Goal: Information Seeking & Learning: Learn about a topic

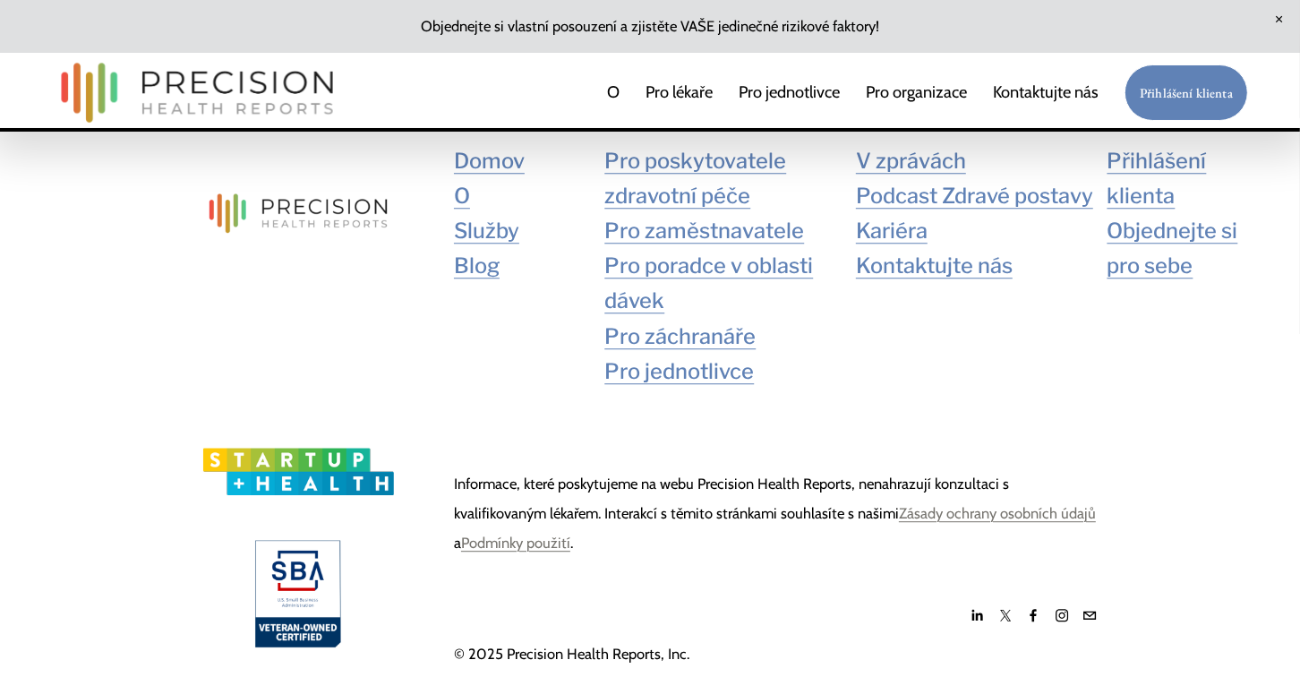
scroll to position [4122, 0]
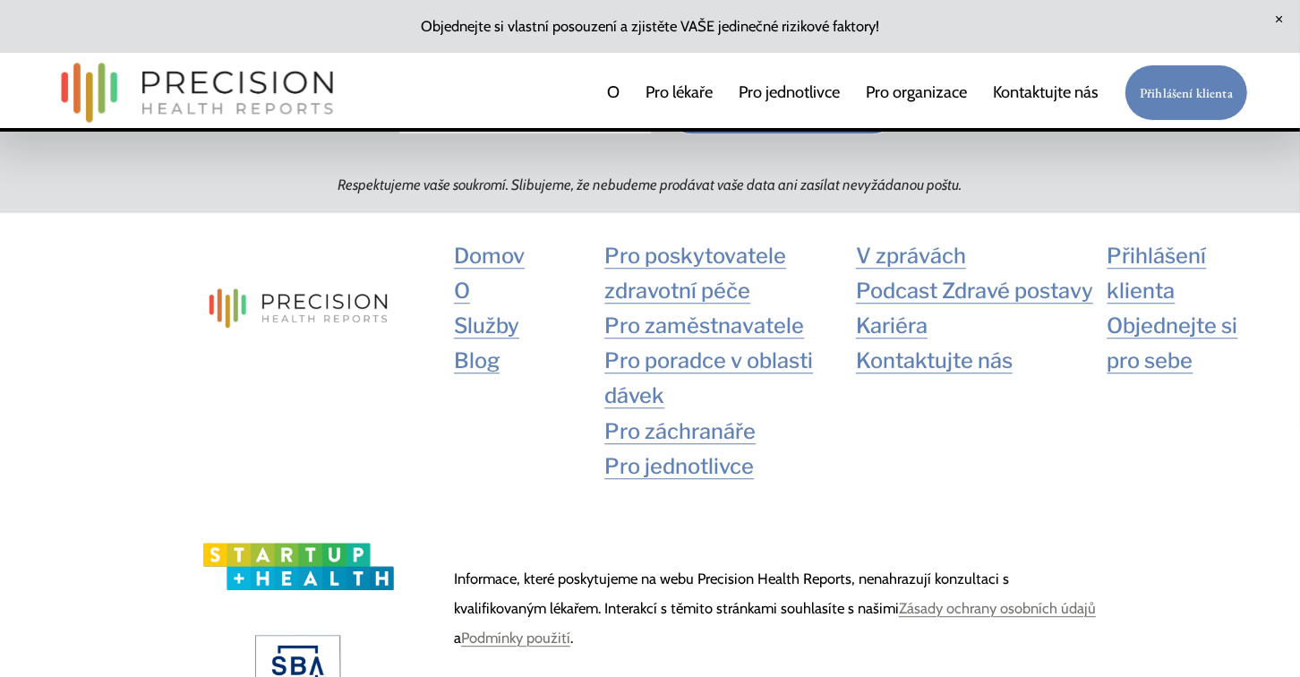
click at [468, 373] on font "Blog" at bounding box center [477, 360] width 46 height 26
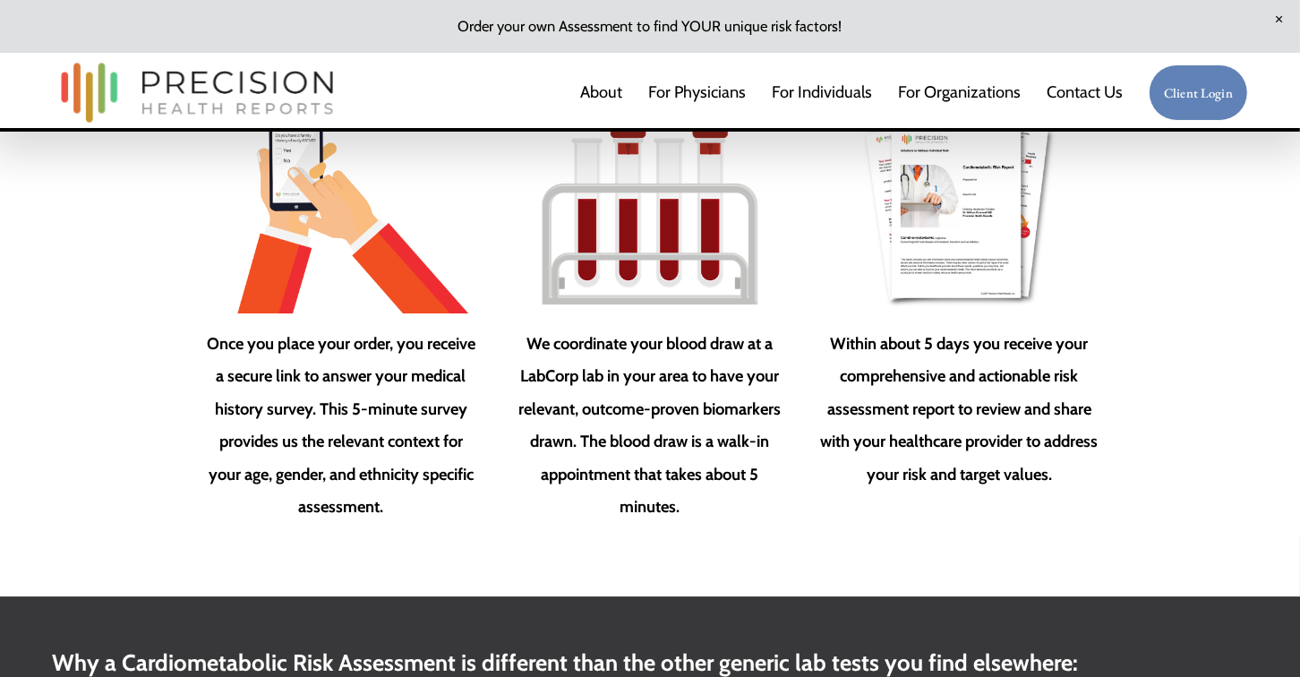
scroll to position [2650, 0]
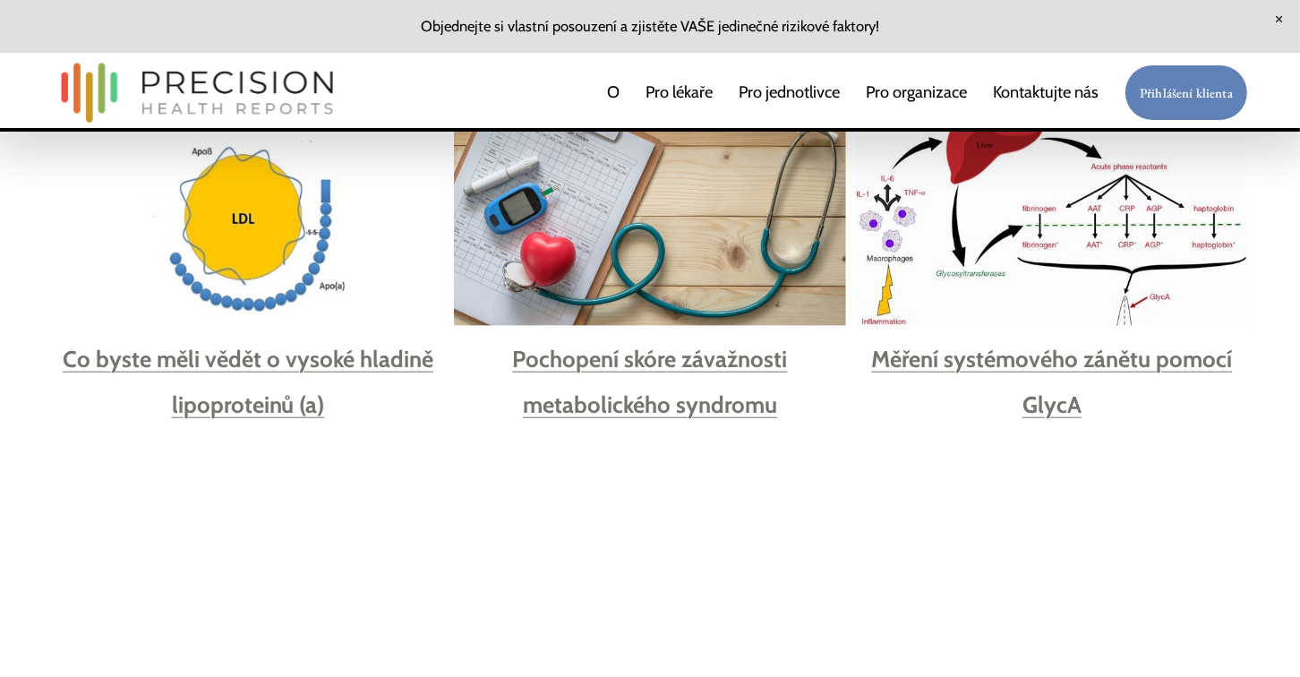
scroll to position [1522, 0]
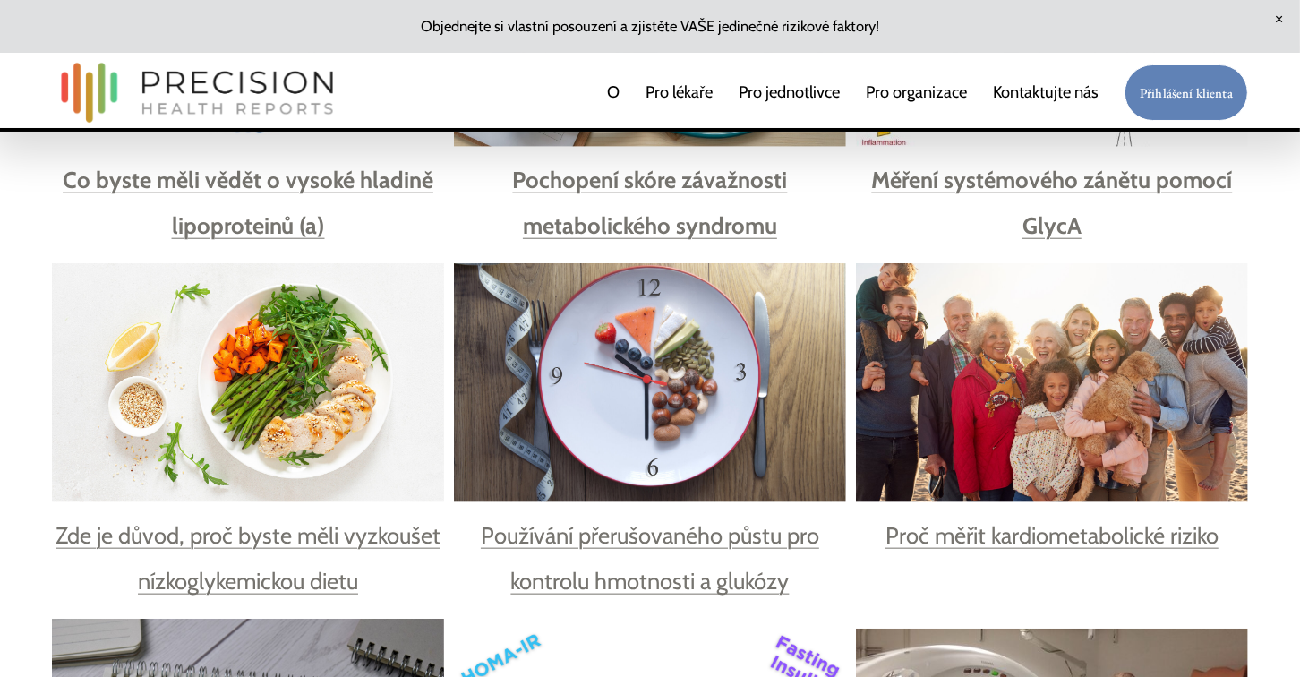
click at [347, 521] on font "Zde je důvod, proč byste měli vyzkoušet nízkoglykemickou dietu" at bounding box center [248, 557] width 385 height 73
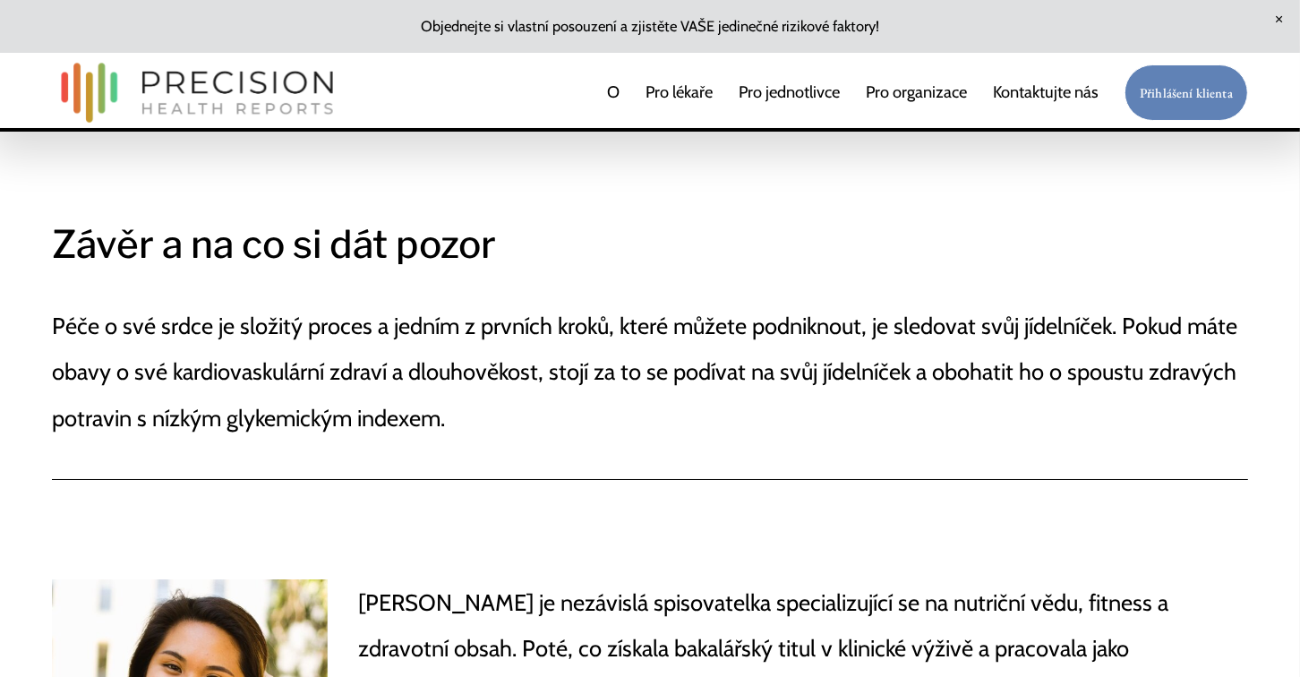
scroll to position [5730, 0]
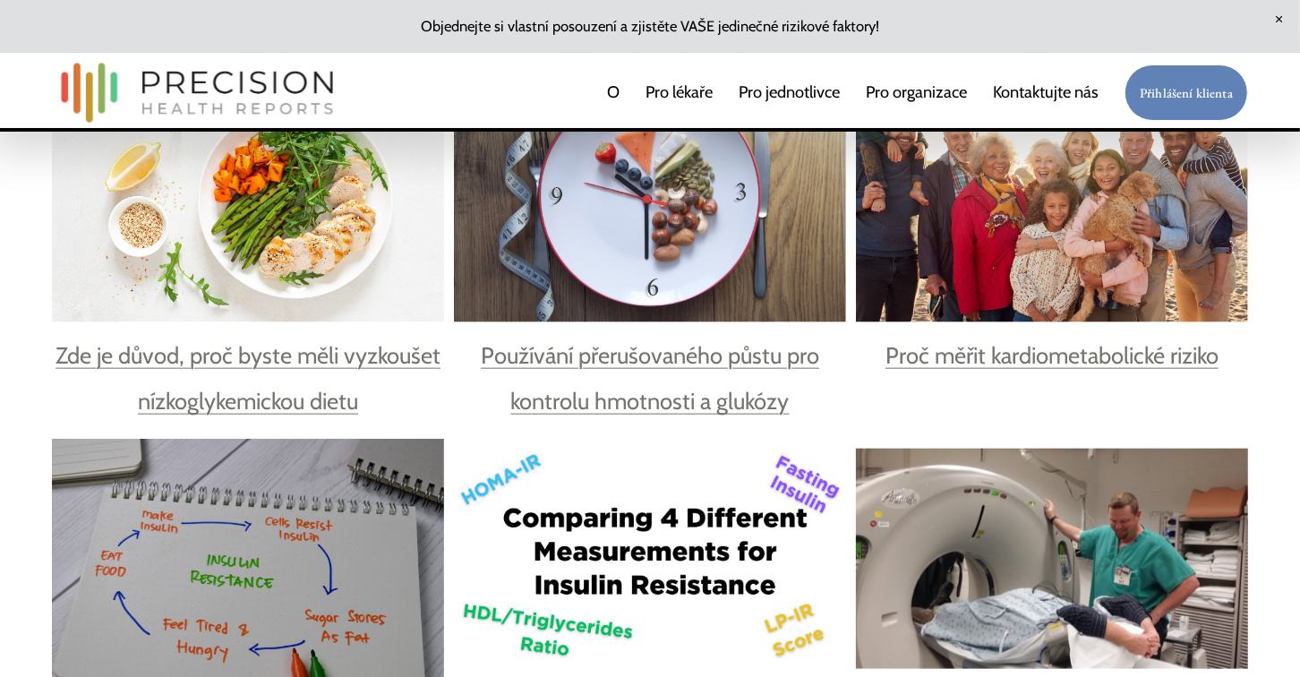
scroll to position [1700, 0]
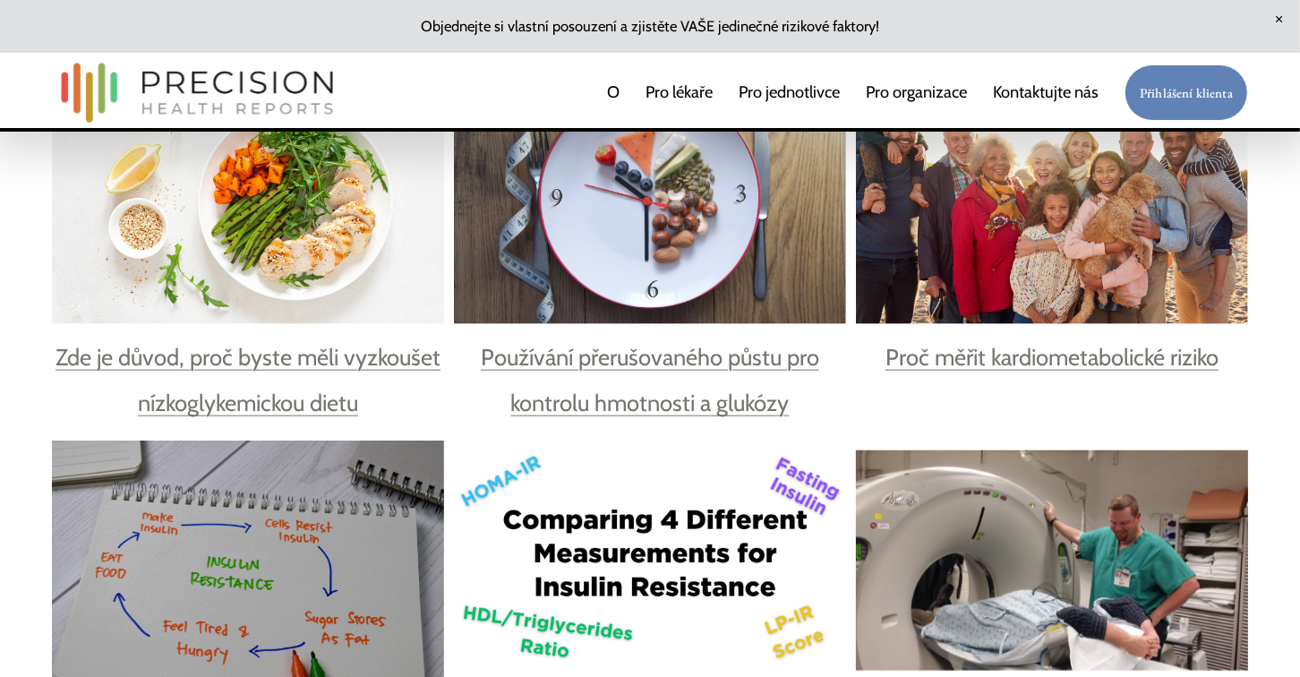
click at [762, 343] on font "Používání přerušovaného půstu pro kontrolu hmotnosti a glukózy" at bounding box center [650, 379] width 338 height 73
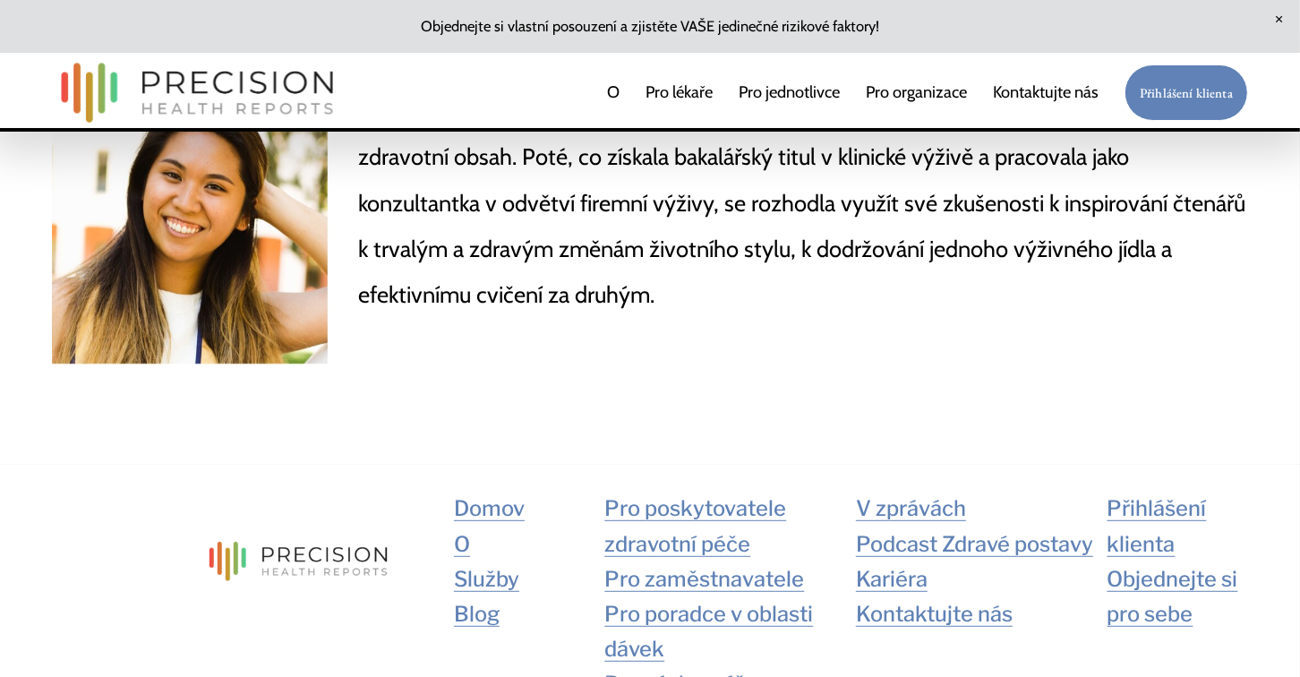
scroll to position [6895, 0]
